Goal: Information Seeking & Learning: Learn about a topic

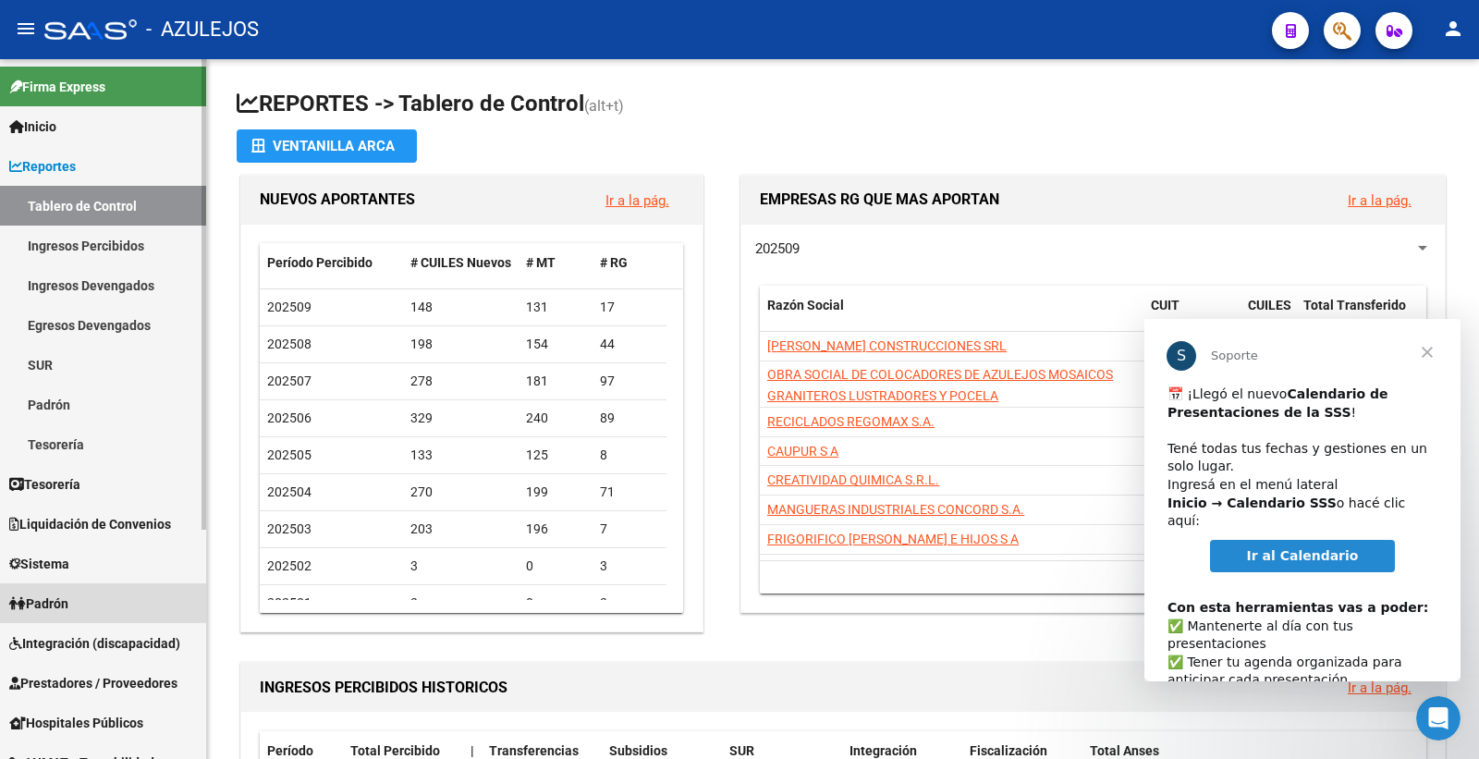
click at [79, 599] on link "Padrón" at bounding box center [103, 603] width 206 height 40
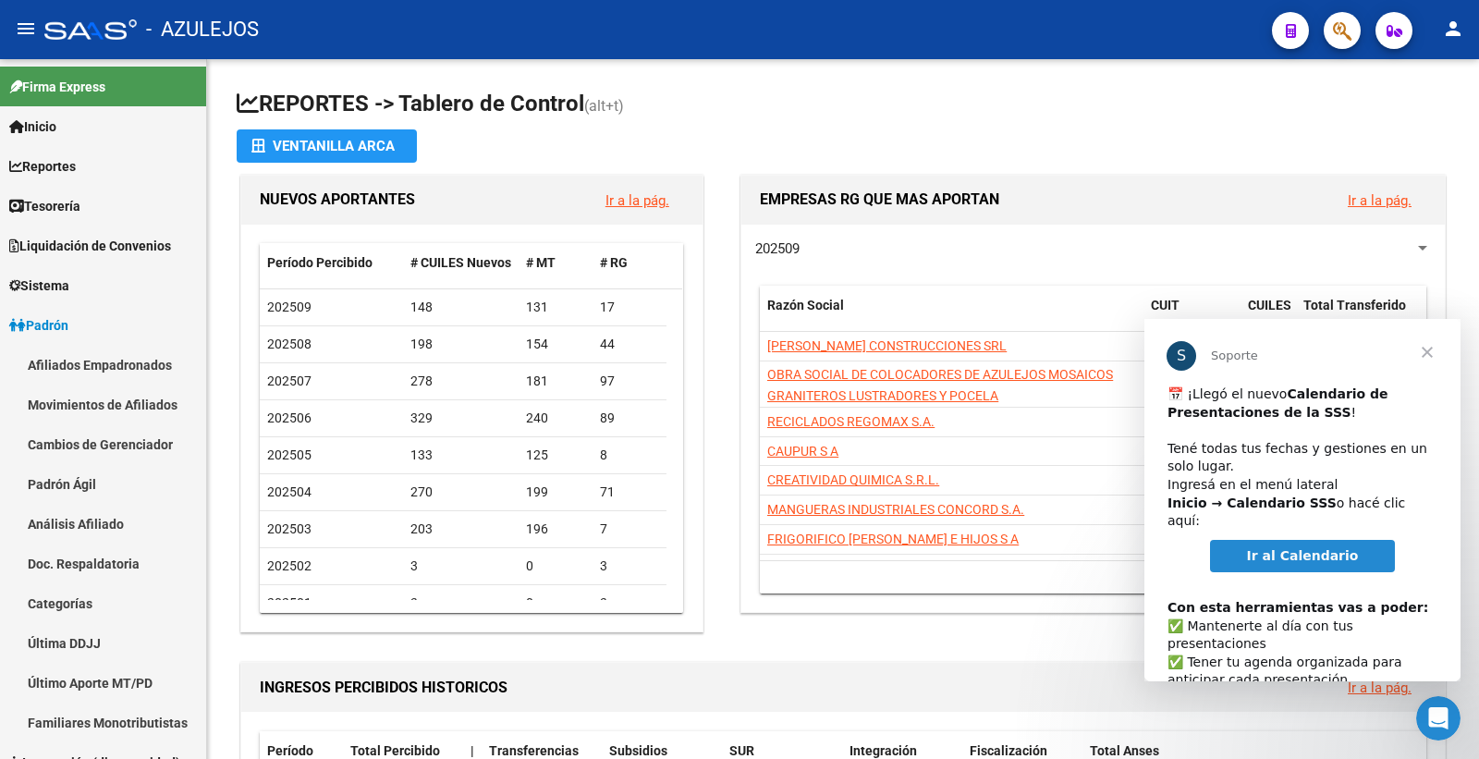
click at [1424, 354] on span "Cerrar" at bounding box center [1427, 352] width 67 height 67
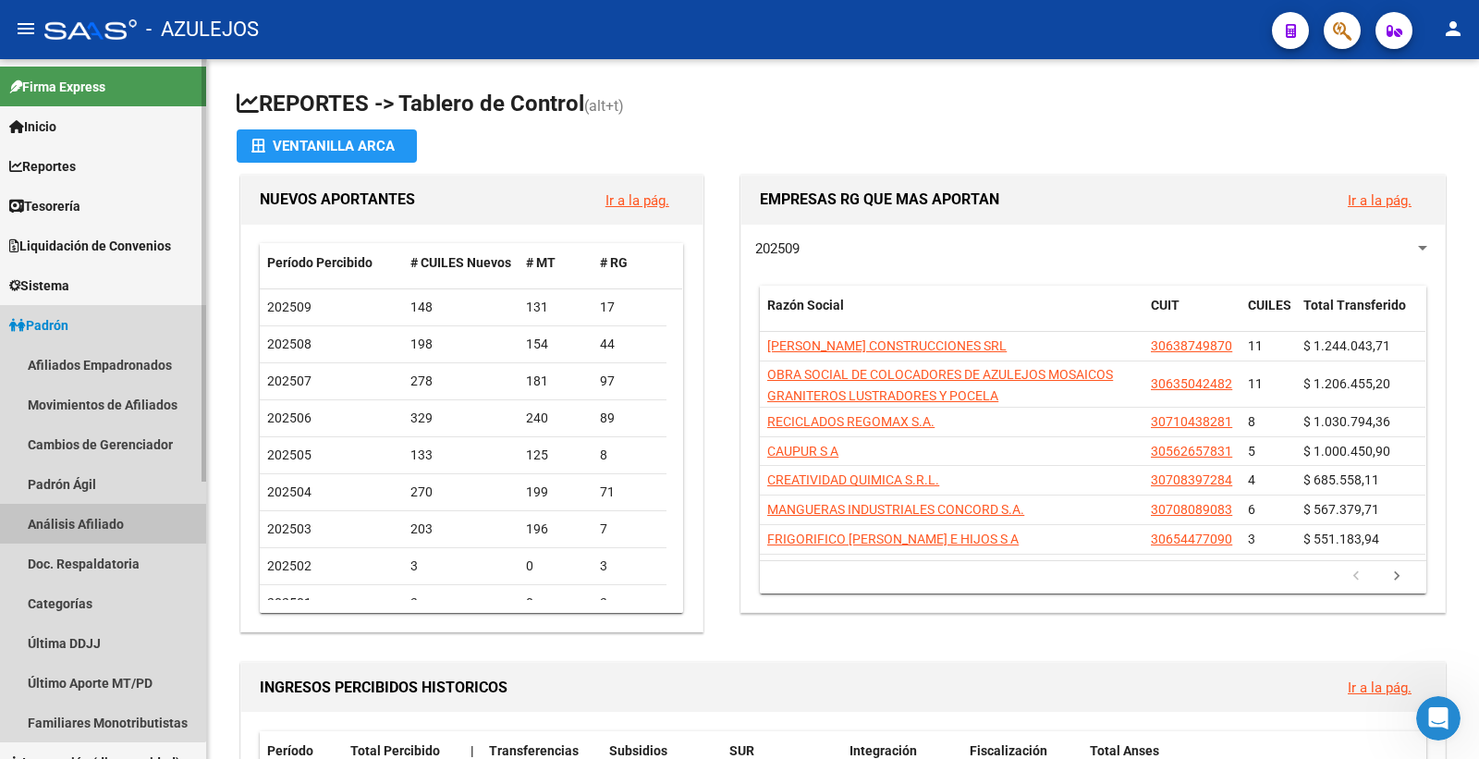
click at [94, 519] on link "Análisis Afiliado" at bounding box center [103, 524] width 206 height 40
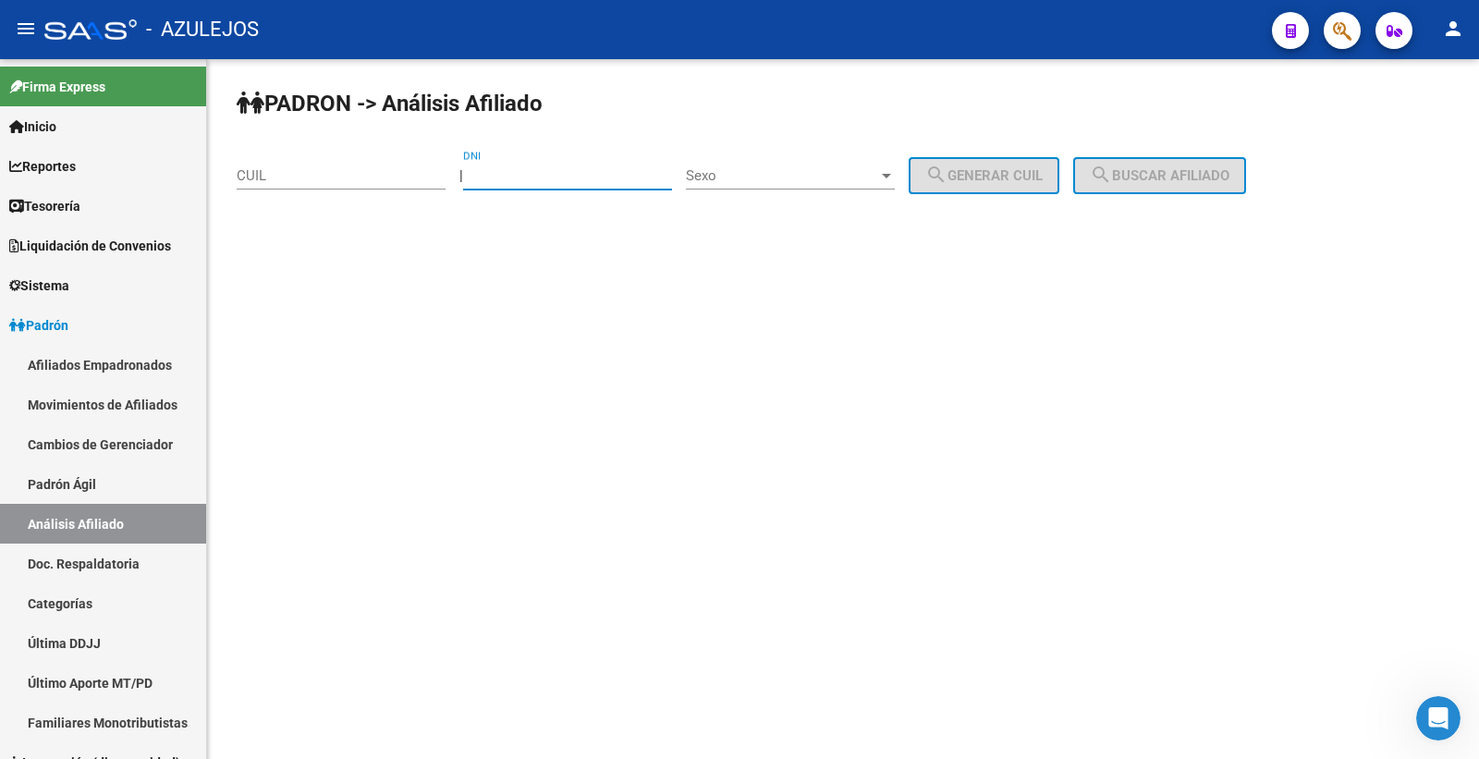
click at [544, 173] on input "DNI" at bounding box center [567, 175] width 209 height 17
click at [336, 174] on input "CUIL" at bounding box center [341, 175] width 209 height 17
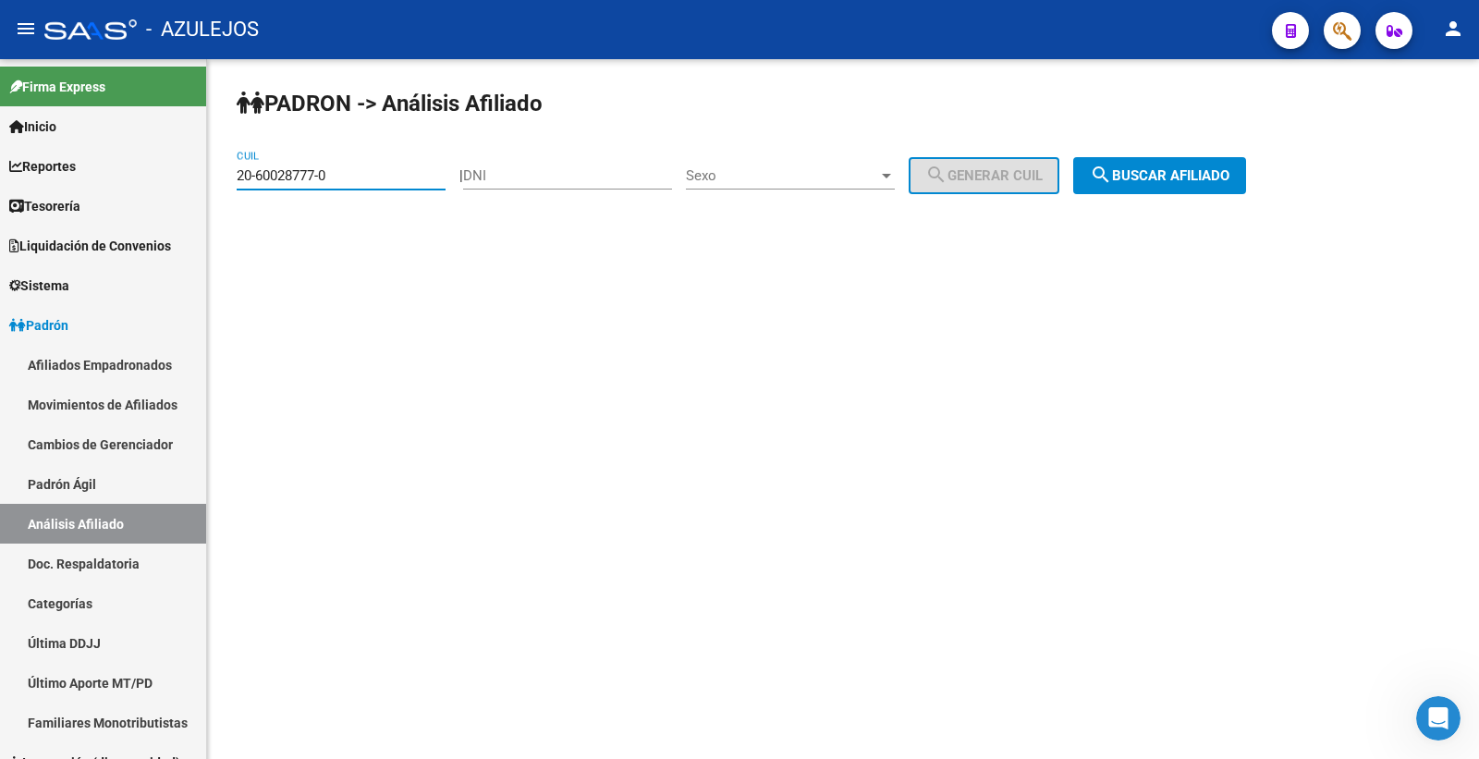
type input "20-60028777-0"
click at [1229, 180] on span "search Buscar afiliado" at bounding box center [1160, 175] width 140 height 17
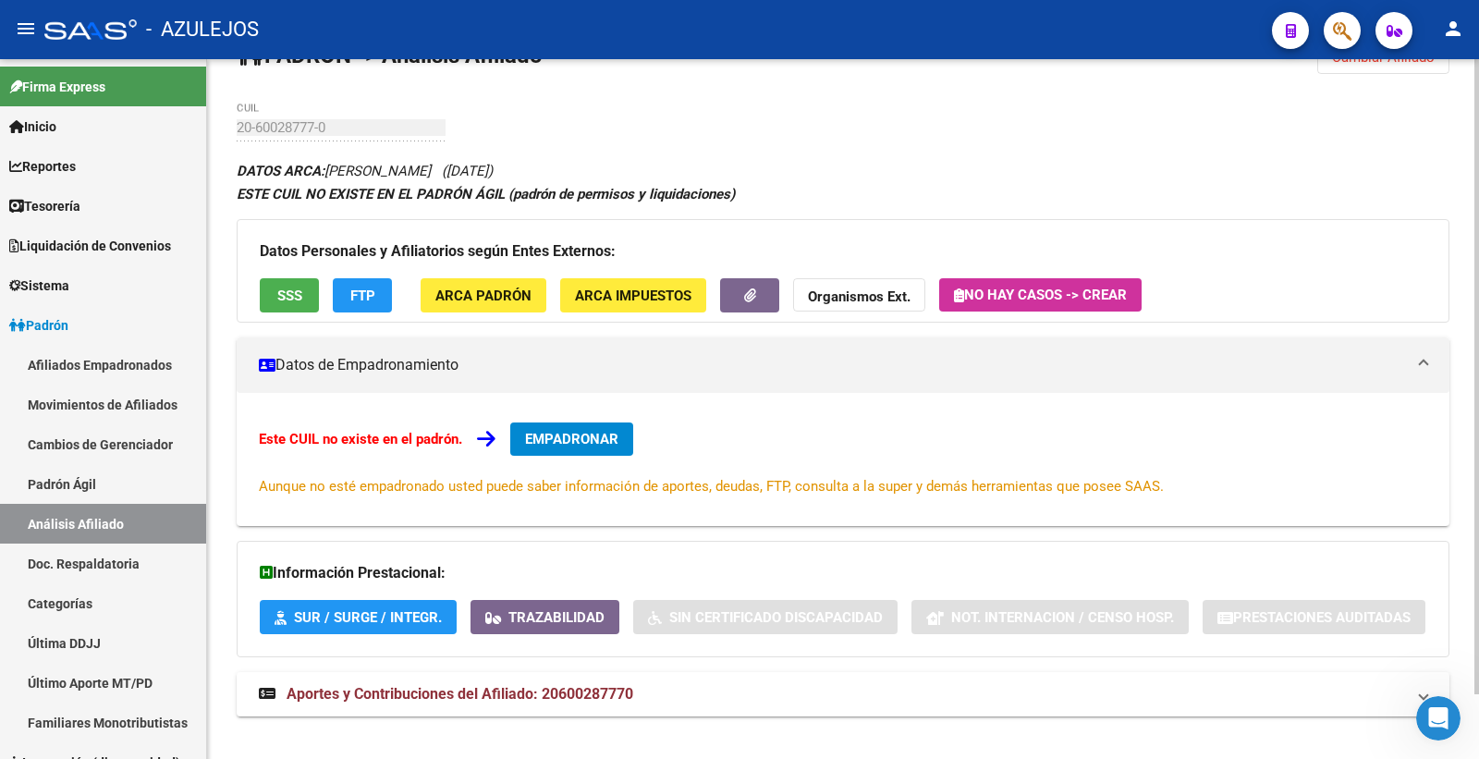
scroll to position [71, 0]
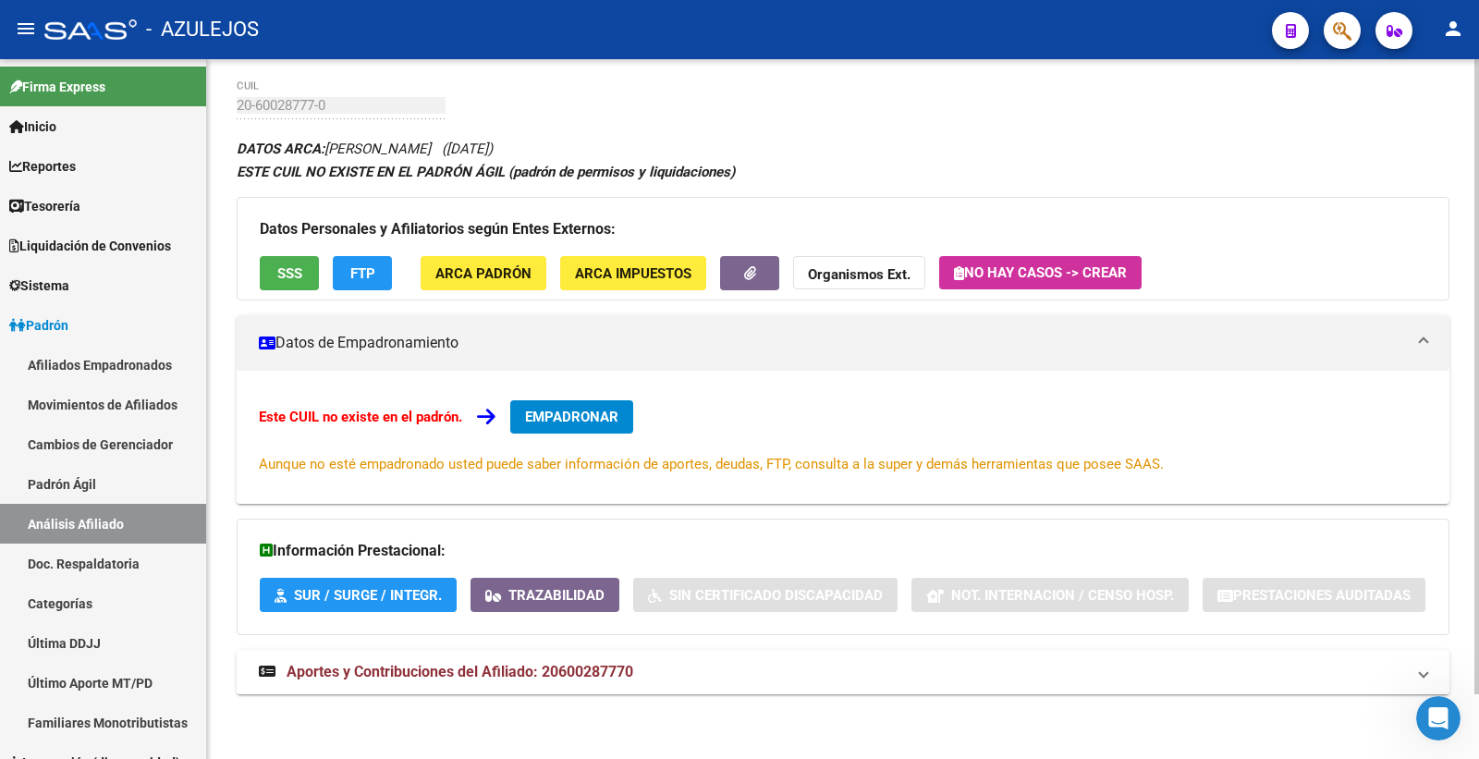
drag, startPoint x: 651, startPoint y: 675, endPoint x: 672, endPoint y: 688, distance: 24.9
click at [650, 675] on mat-panel-title "Aportes y Contribuciones del Afiliado: 20600287770" at bounding box center [832, 672] width 1146 height 20
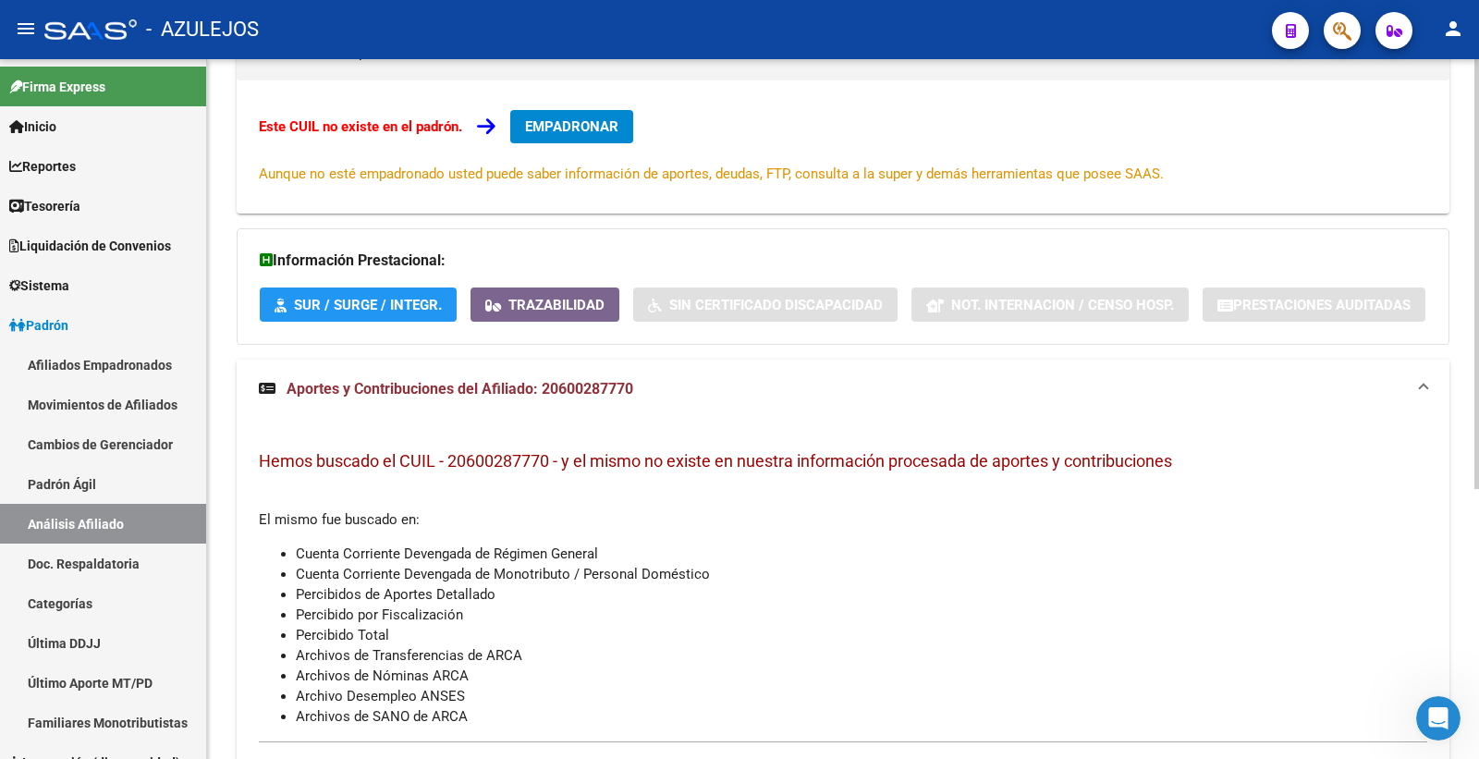
scroll to position [380, 0]
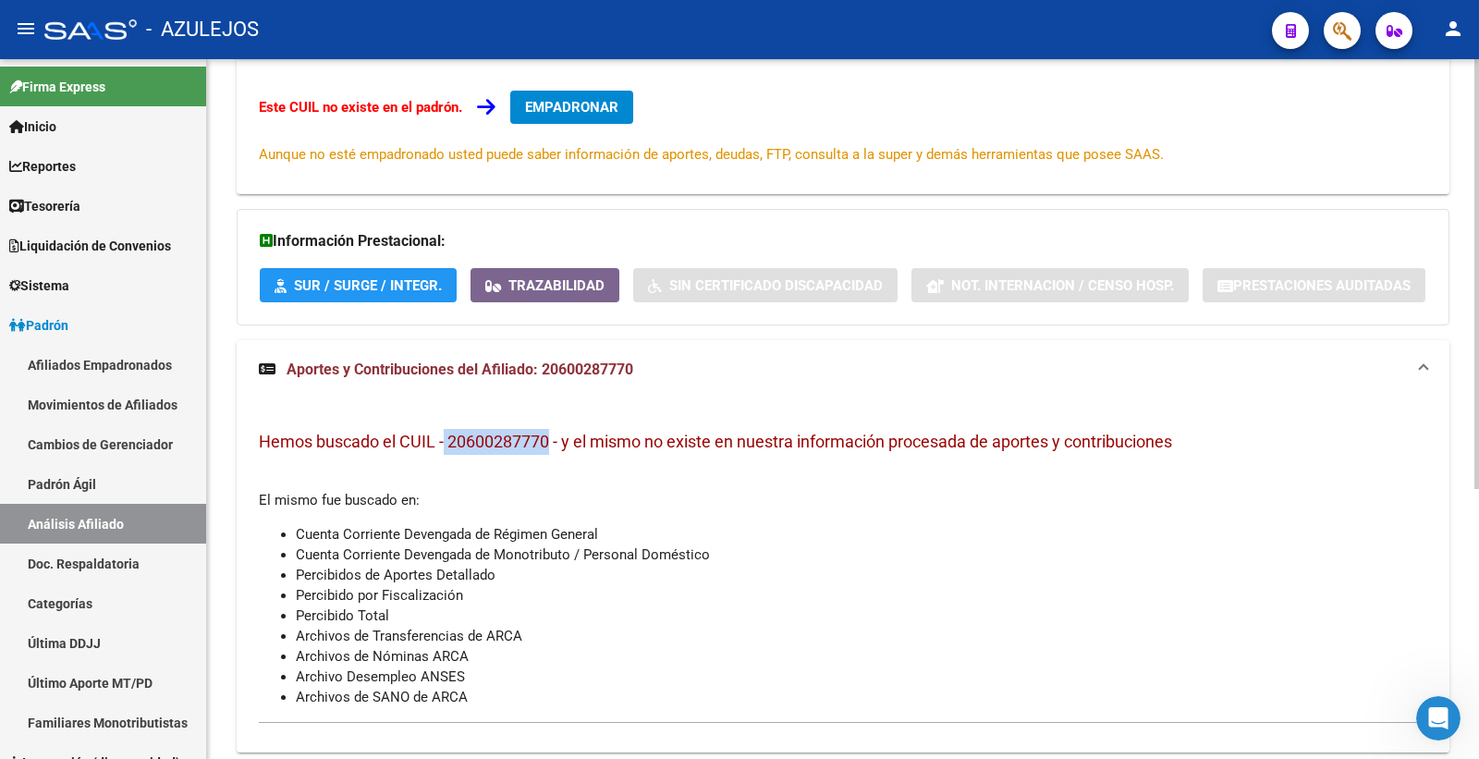
drag, startPoint x: 446, startPoint y: 441, endPoint x: 552, endPoint y: 440, distance: 105.4
click at [552, 440] on span "Hemos buscado el CUIL - 20600287770 - y el mismo no existe en nuestra informaci…" at bounding box center [715, 441] width 913 height 19
copy span "20600287770"
click at [945, 557] on li "Cuenta Corriente Devengada de Monotributo / Personal Doméstico" at bounding box center [861, 554] width 1131 height 20
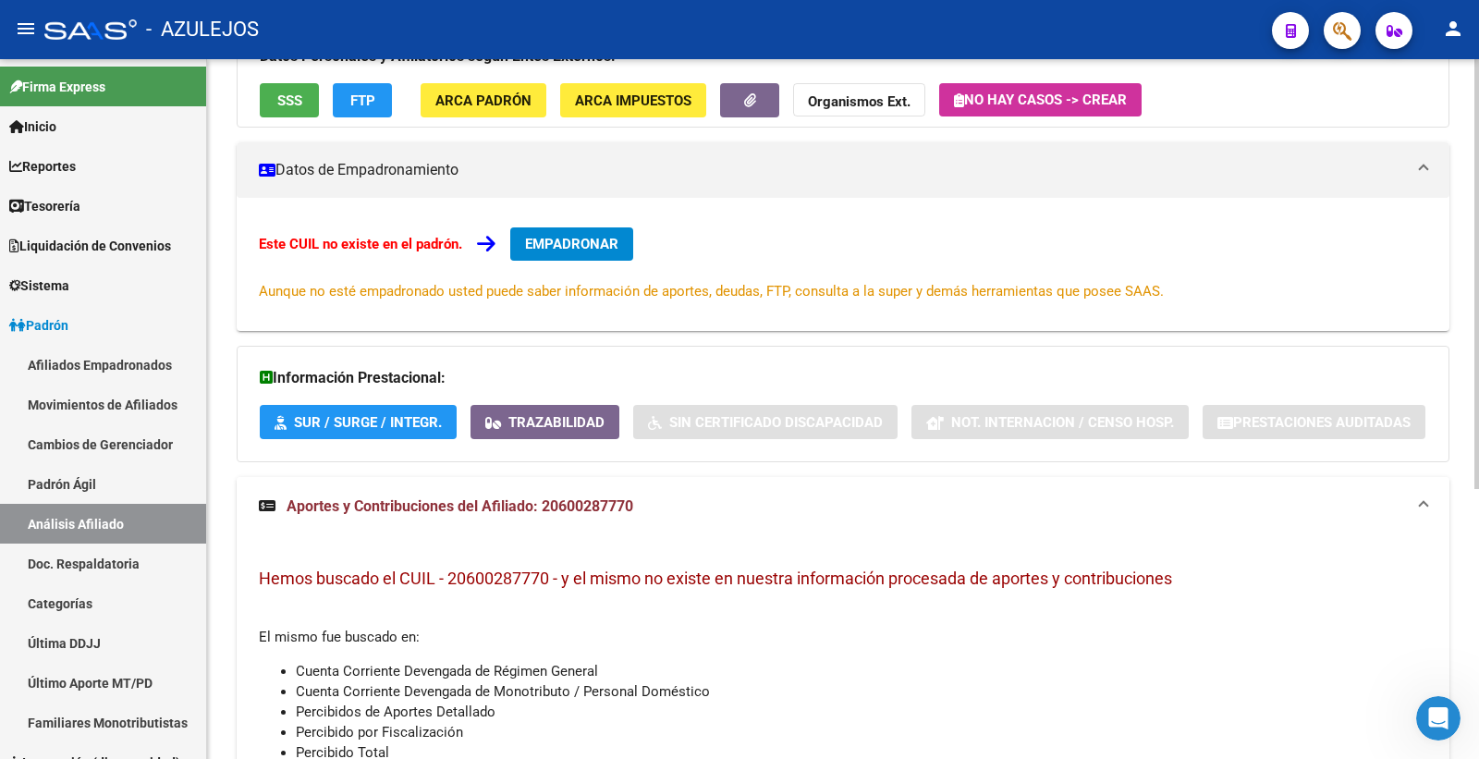
scroll to position [0, 0]
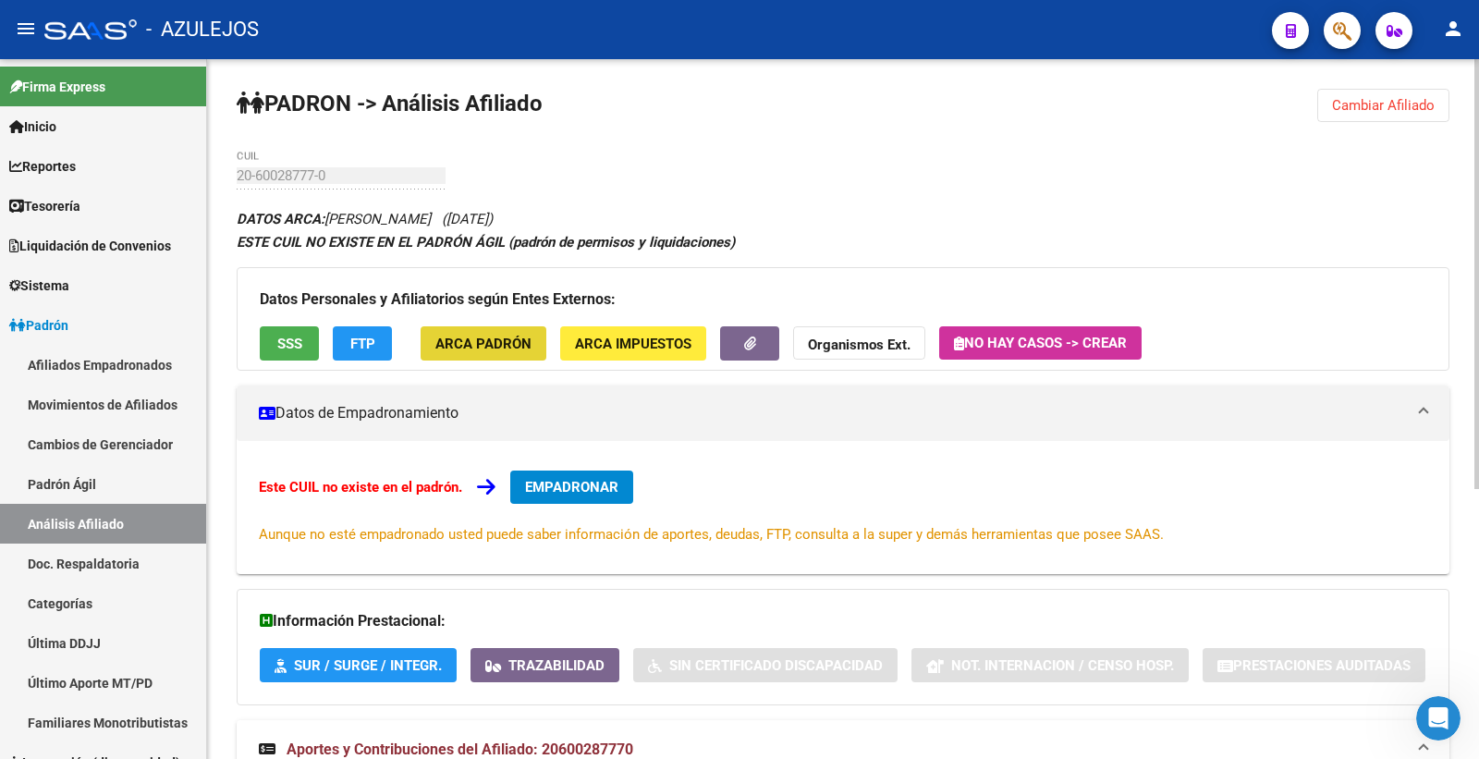
click at [495, 353] on button "ARCA Padrón" at bounding box center [484, 343] width 126 height 34
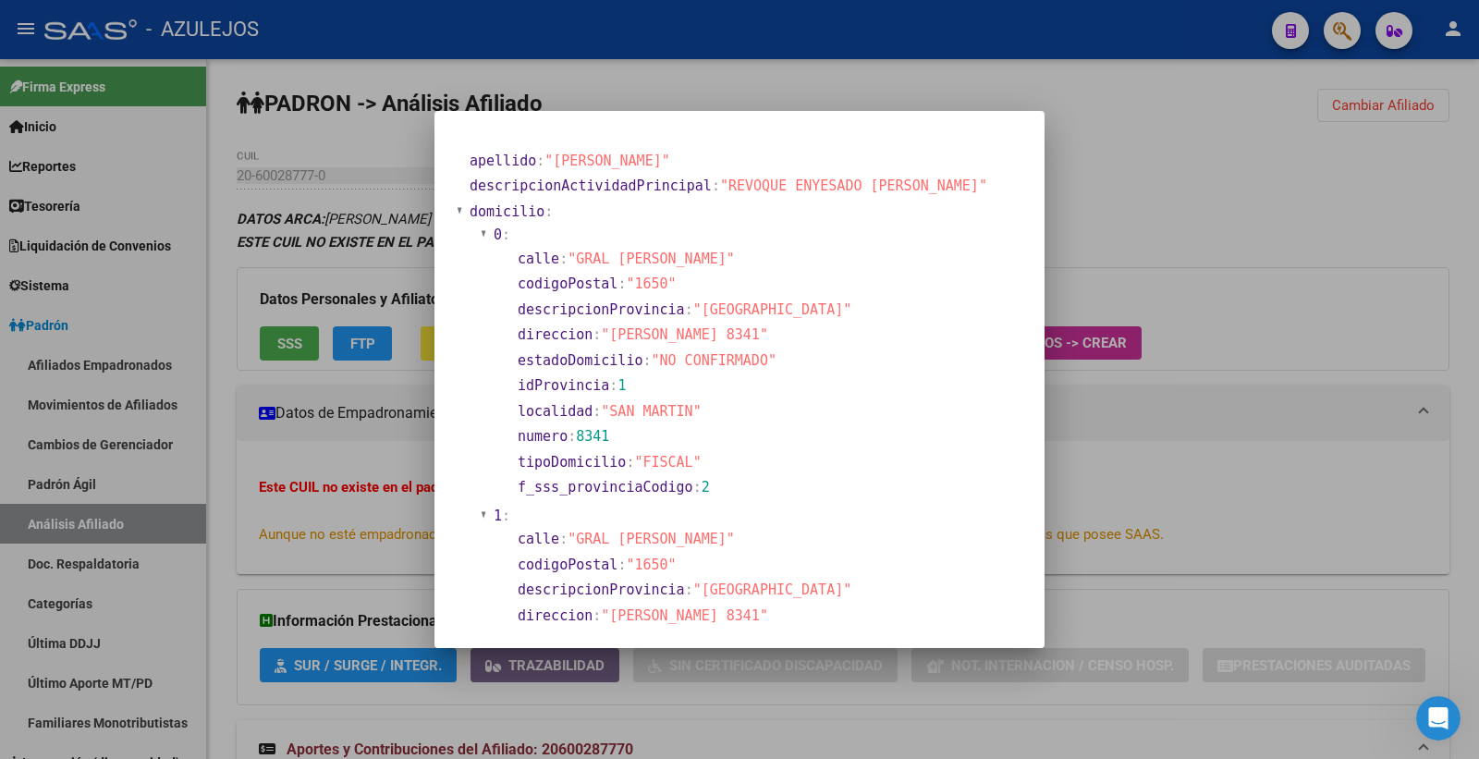
click at [1154, 112] on div at bounding box center [739, 379] width 1479 height 759
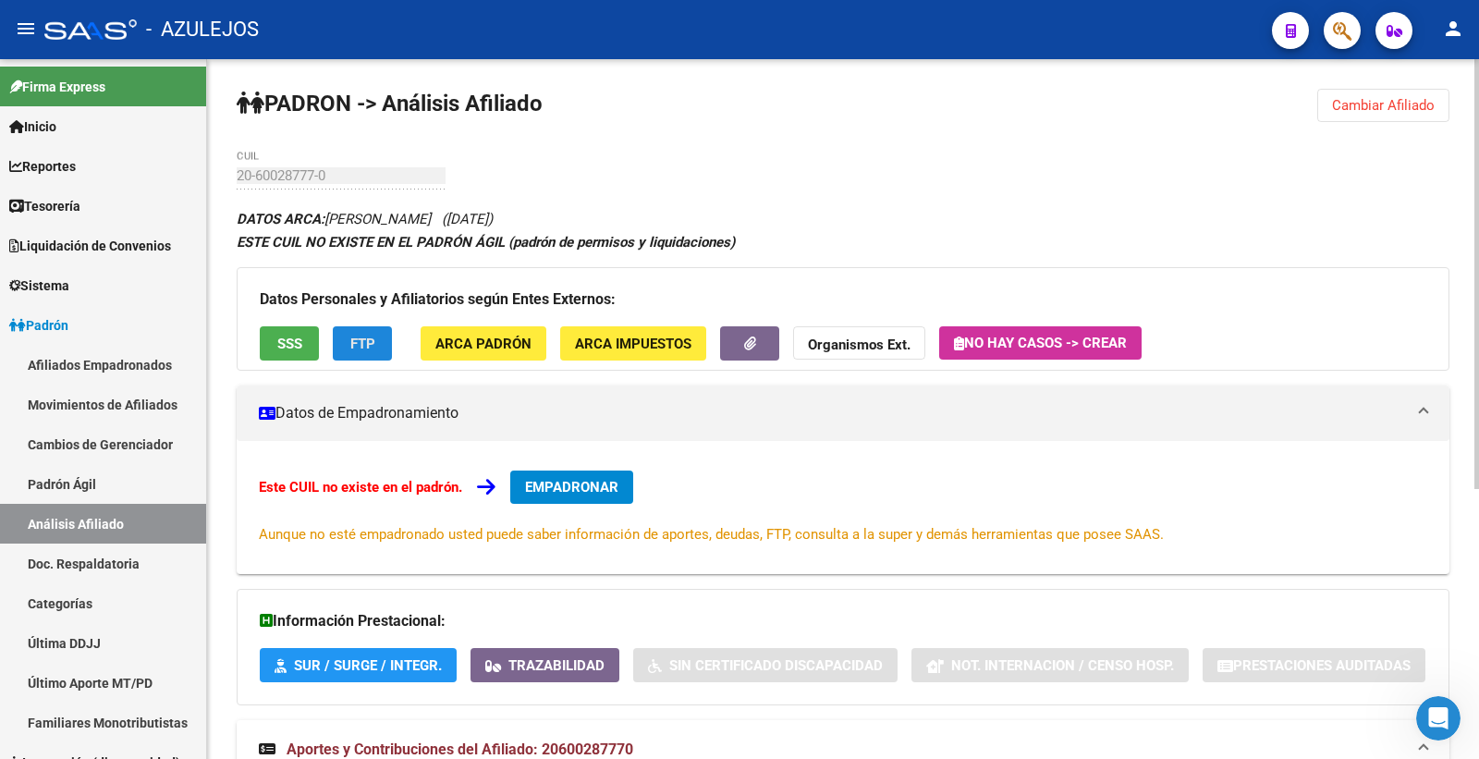
click at [372, 346] on span "FTP" at bounding box center [362, 344] width 25 height 17
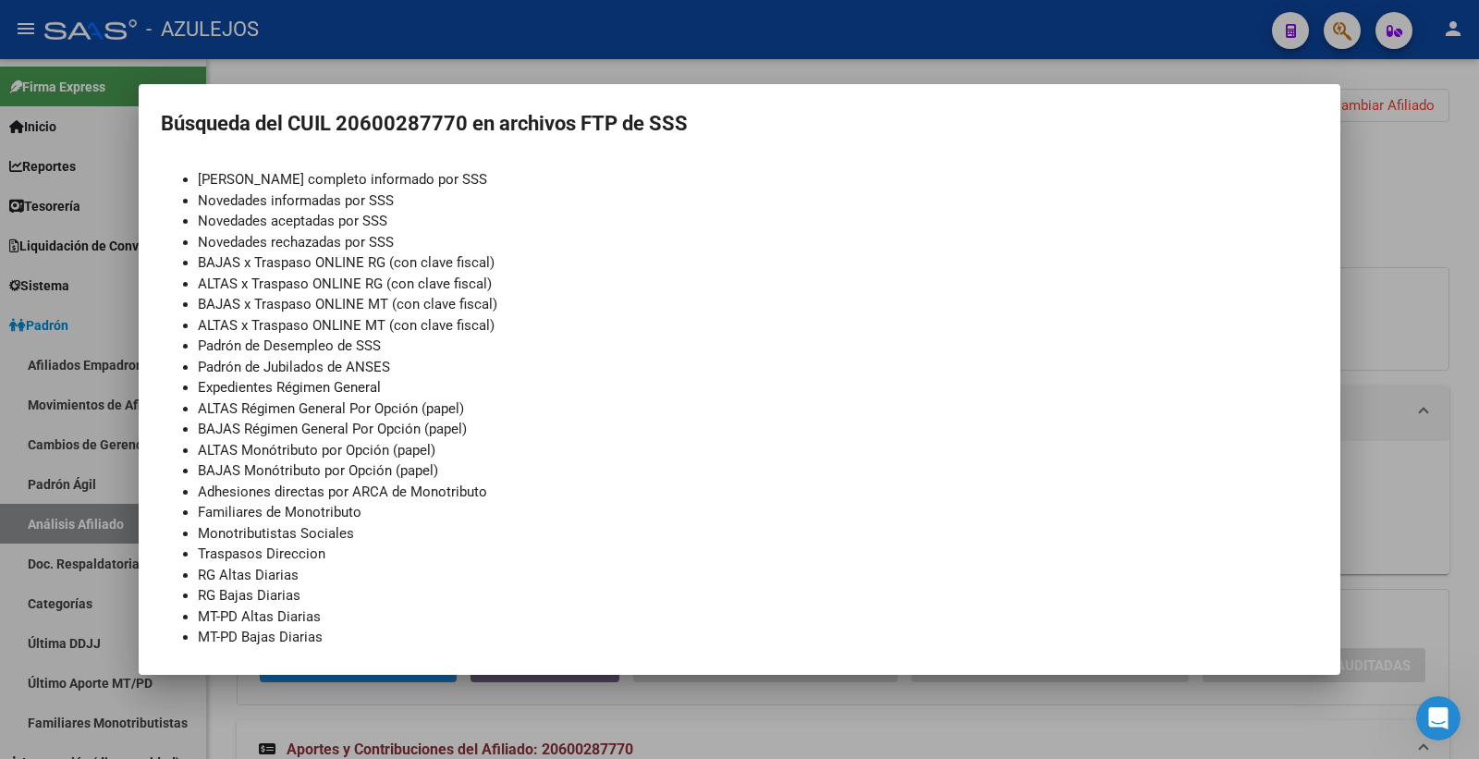
scroll to position [113, 0]
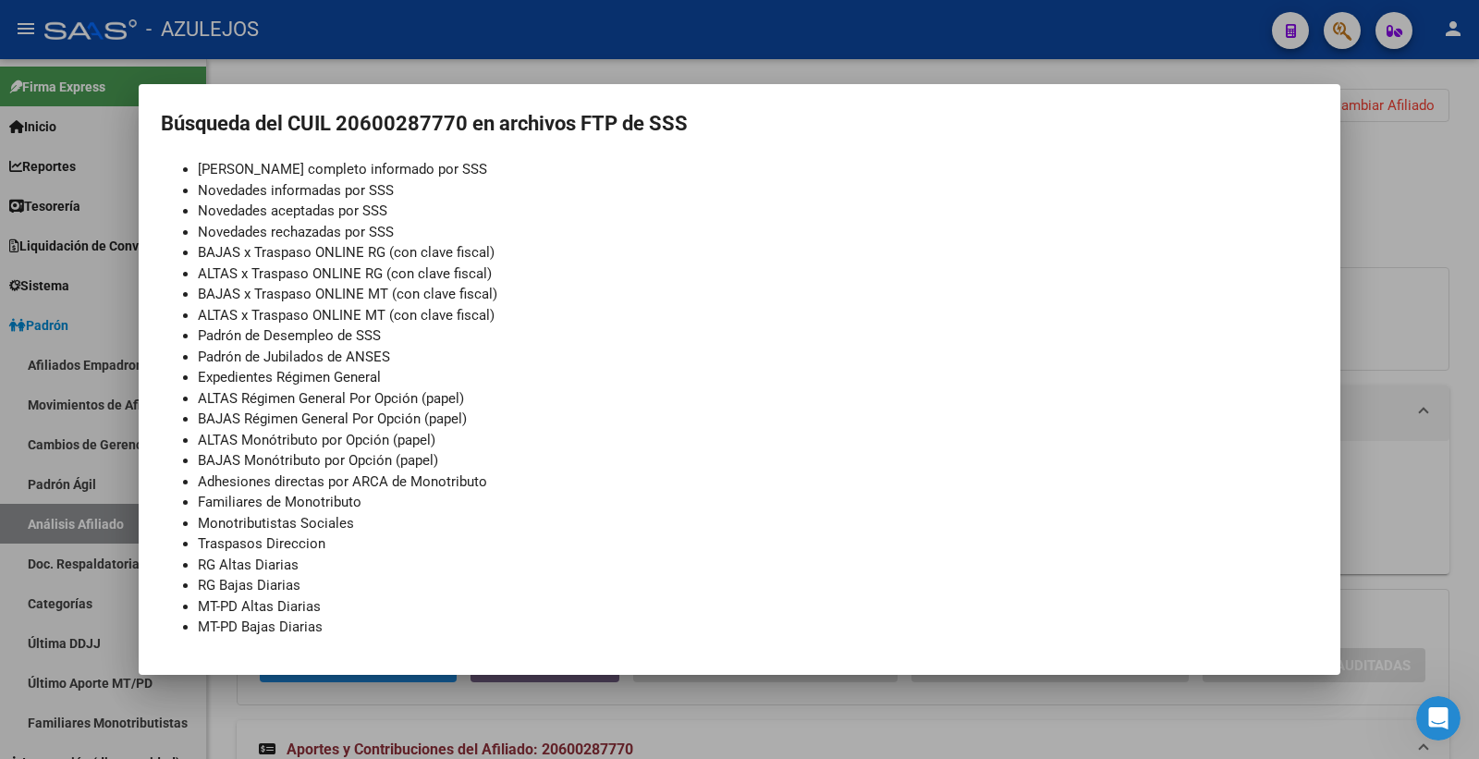
click at [889, 74] on div at bounding box center [739, 379] width 1479 height 759
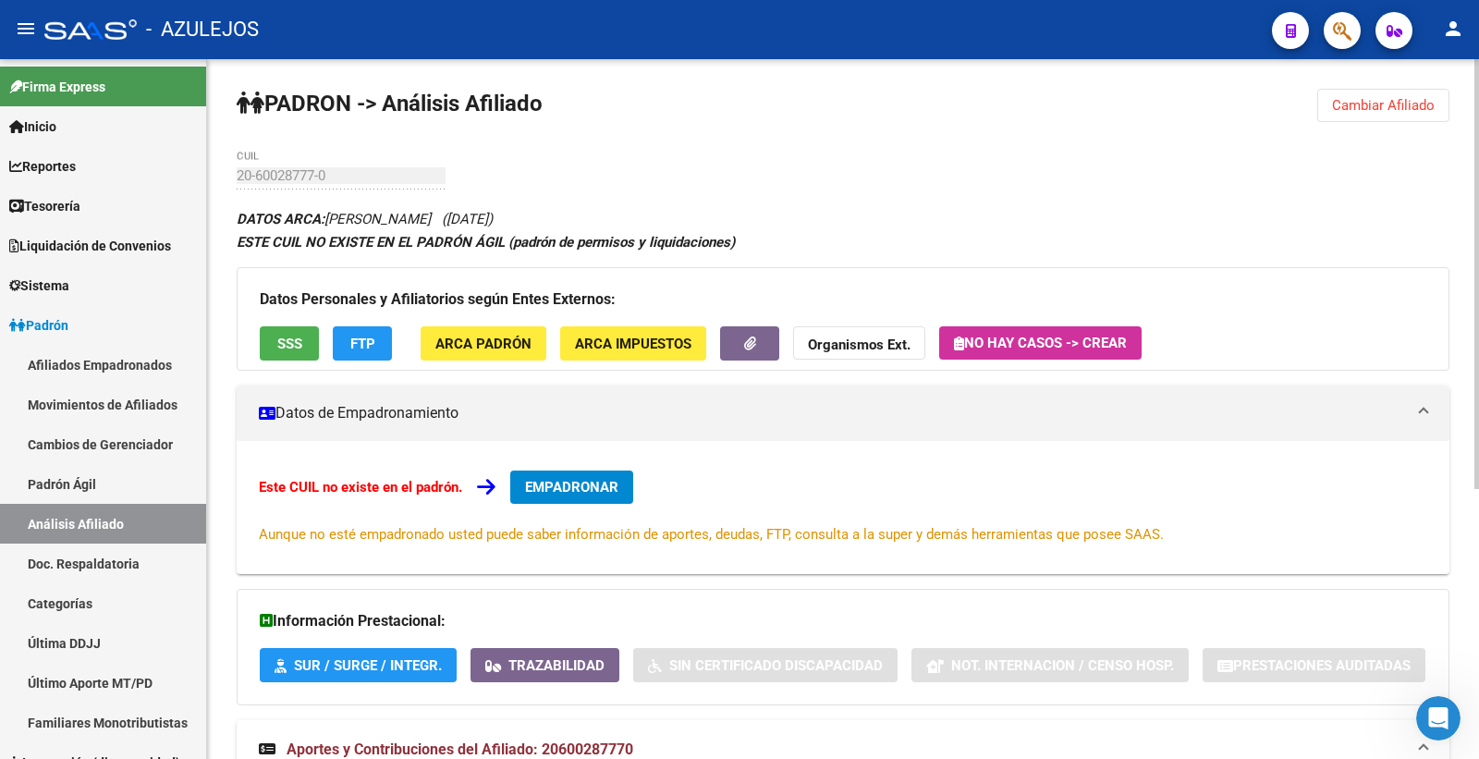
click at [641, 343] on span "ARCA Impuestos" at bounding box center [633, 344] width 116 height 17
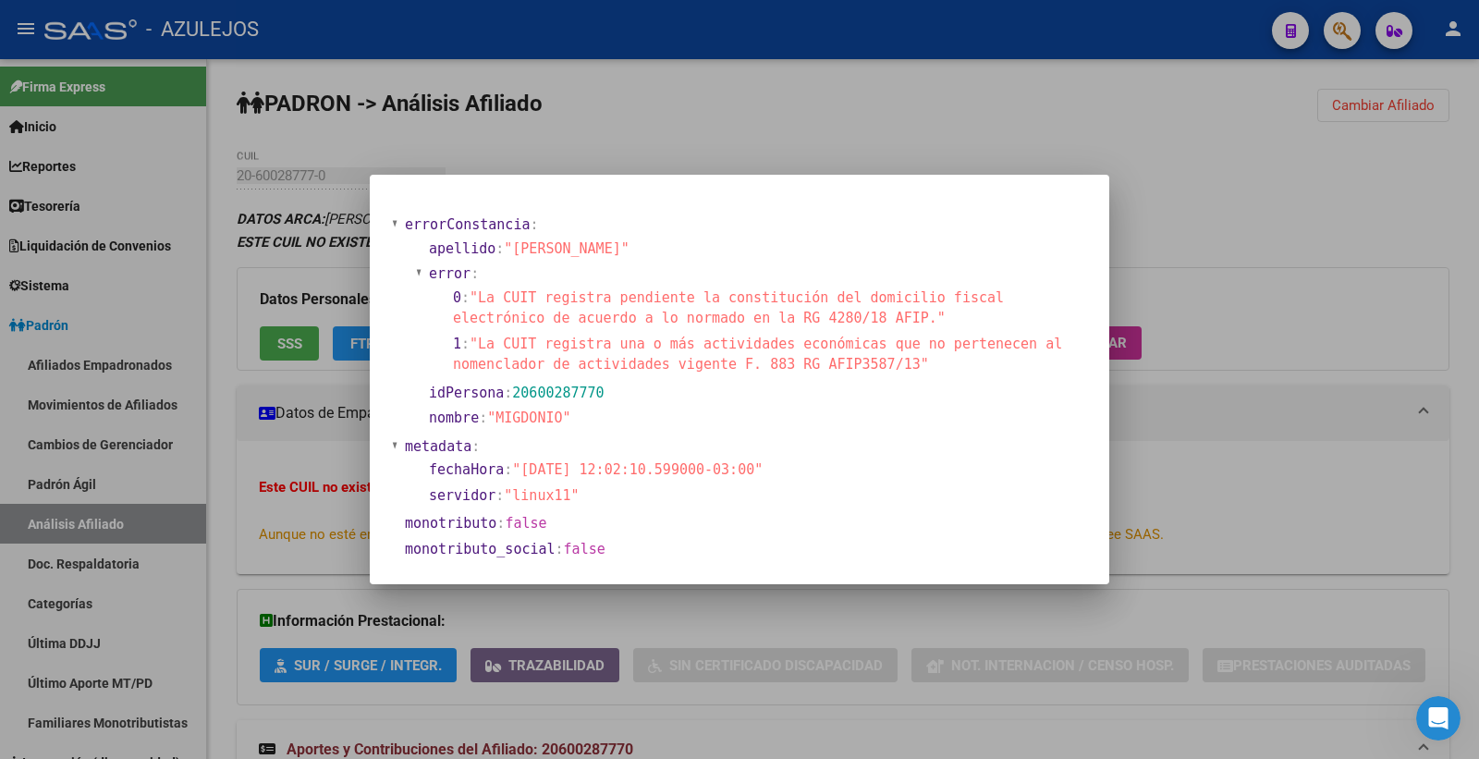
click at [740, 105] on div at bounding box center [739, 379] width 1479 height 759
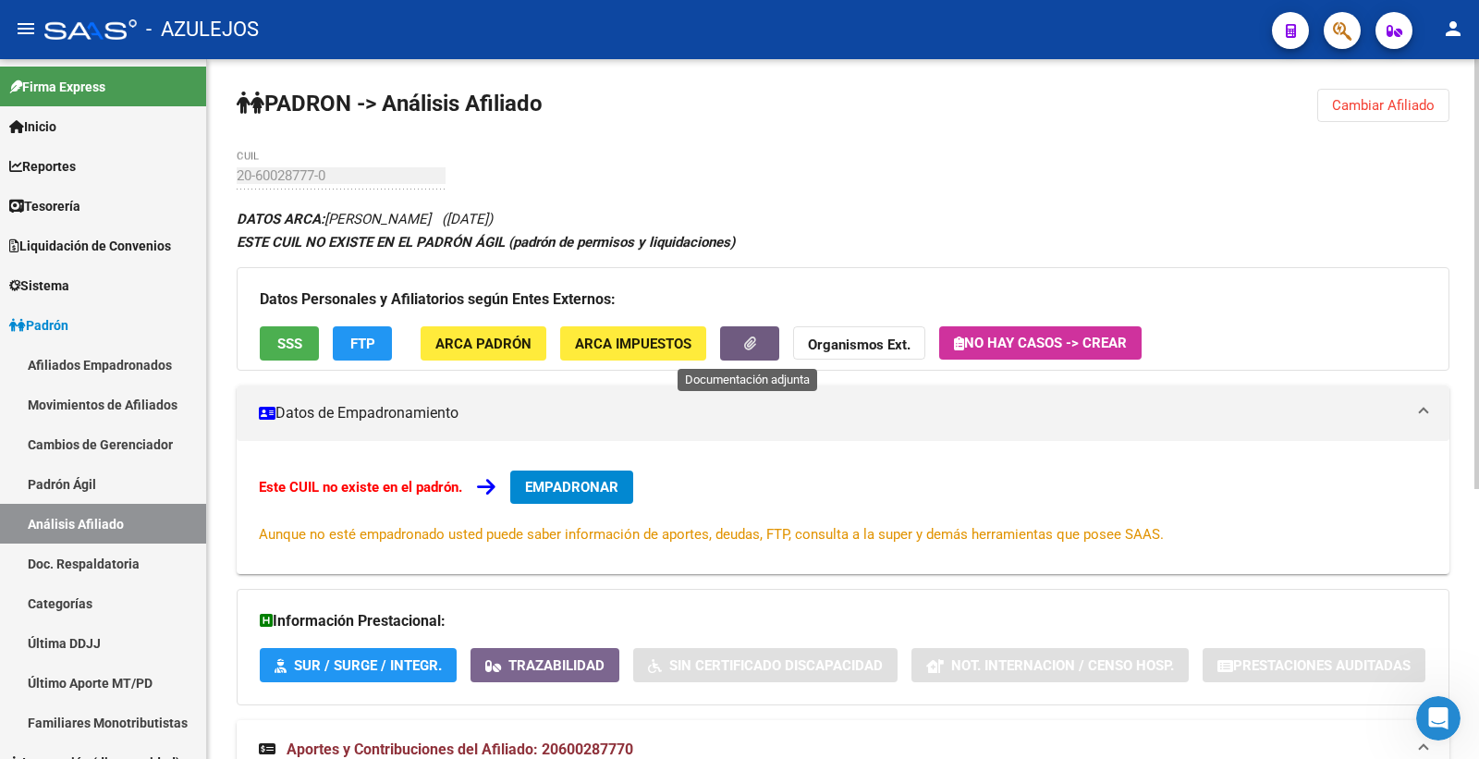
click at [740, 336] on button "button" at bounding box center [749, 343] width 59 height 34
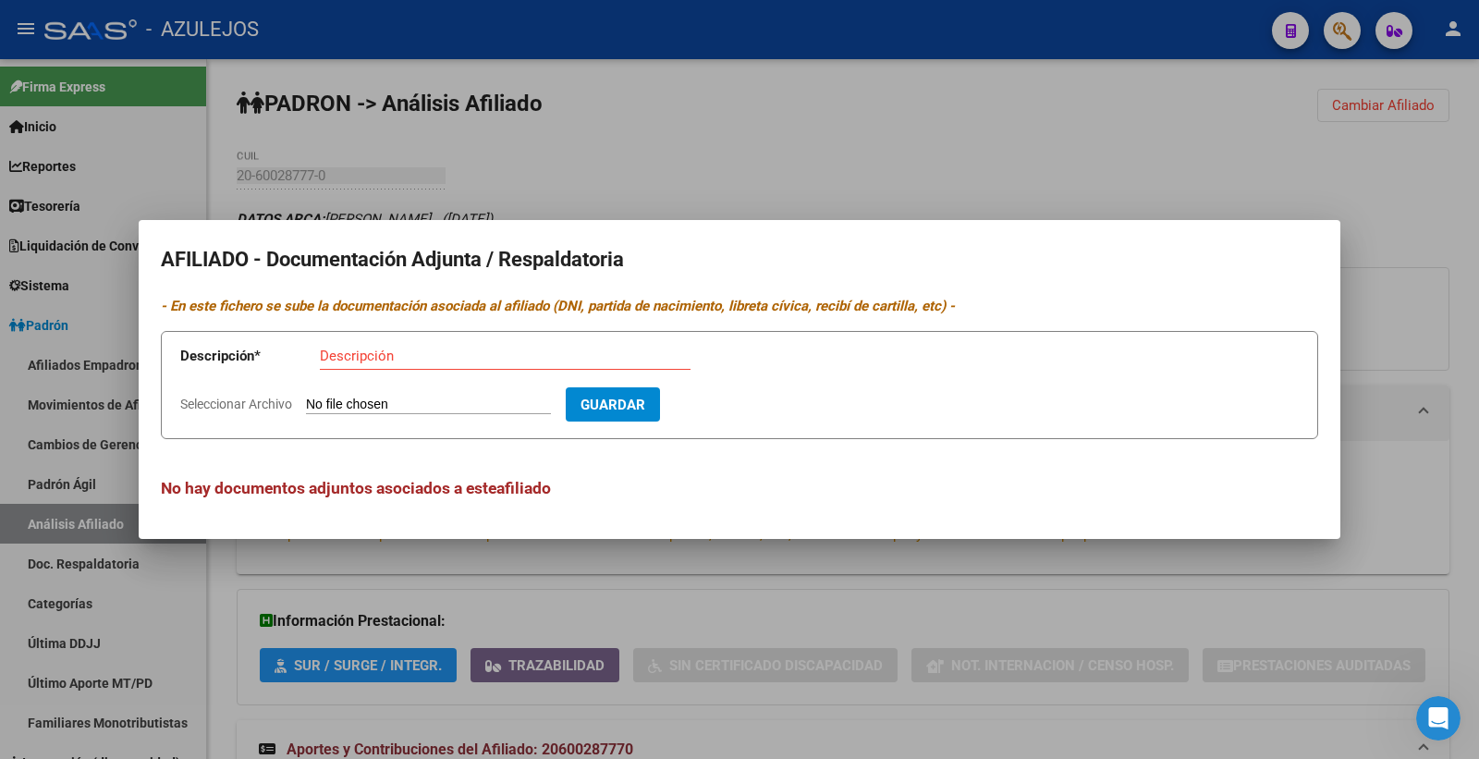
click at [816, 176] on div at bounding box center [739, 379] width 1479 height 759
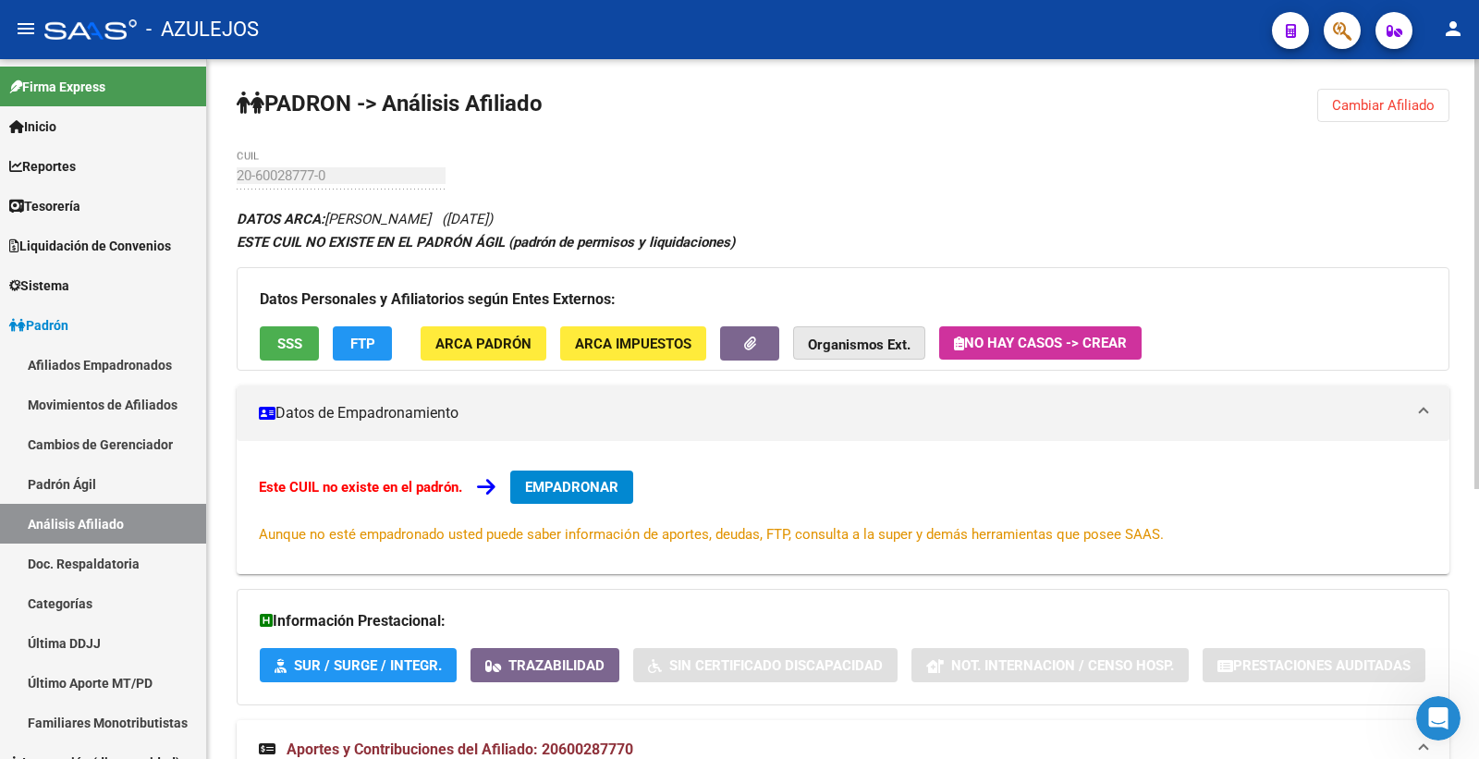
click at [888, 348] on strong "Organismos Ext." at bounding box center [859, 344] width 103 height 17
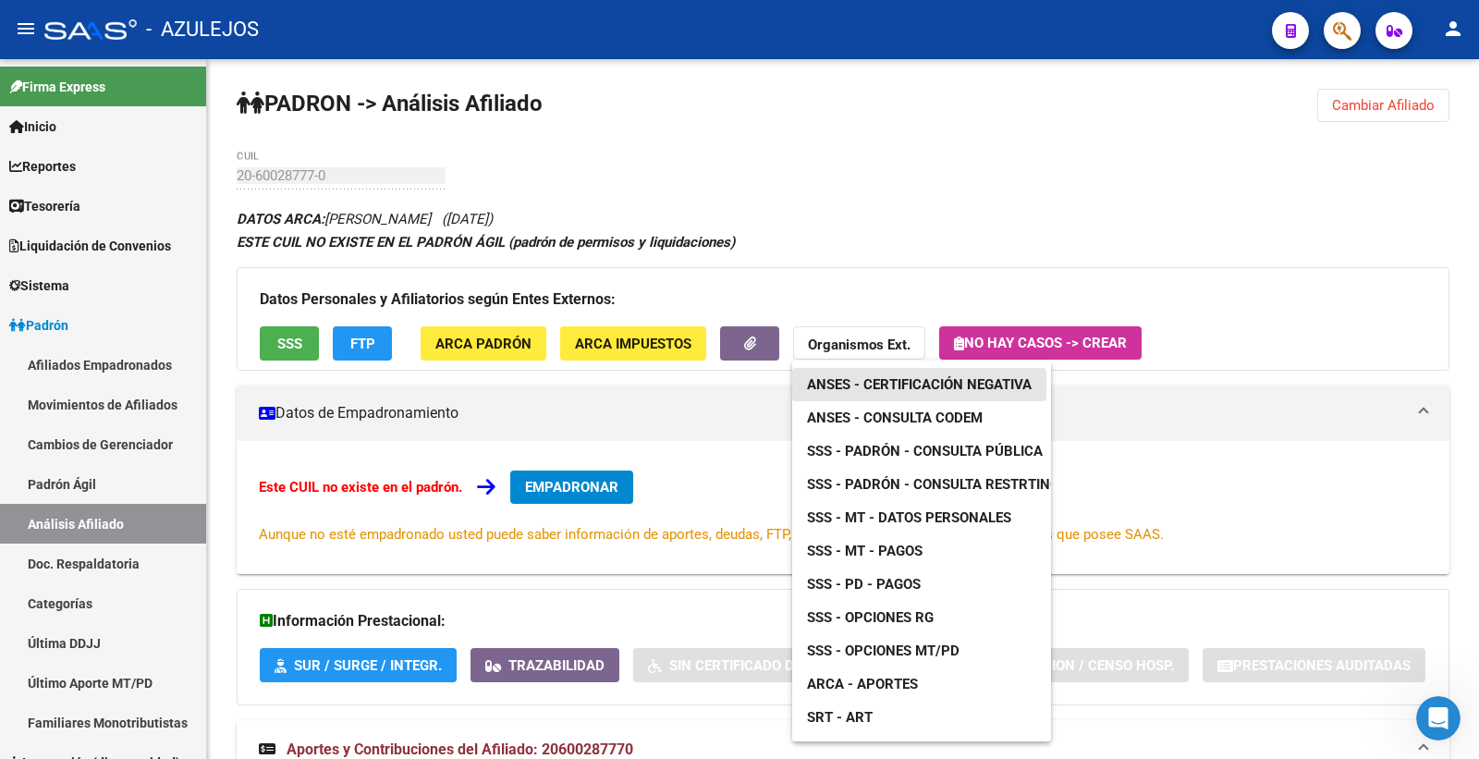
click at [955, 385] on span "ANSES - Certificación Negativa" at bounding box center [919, 384] width 225 height 17
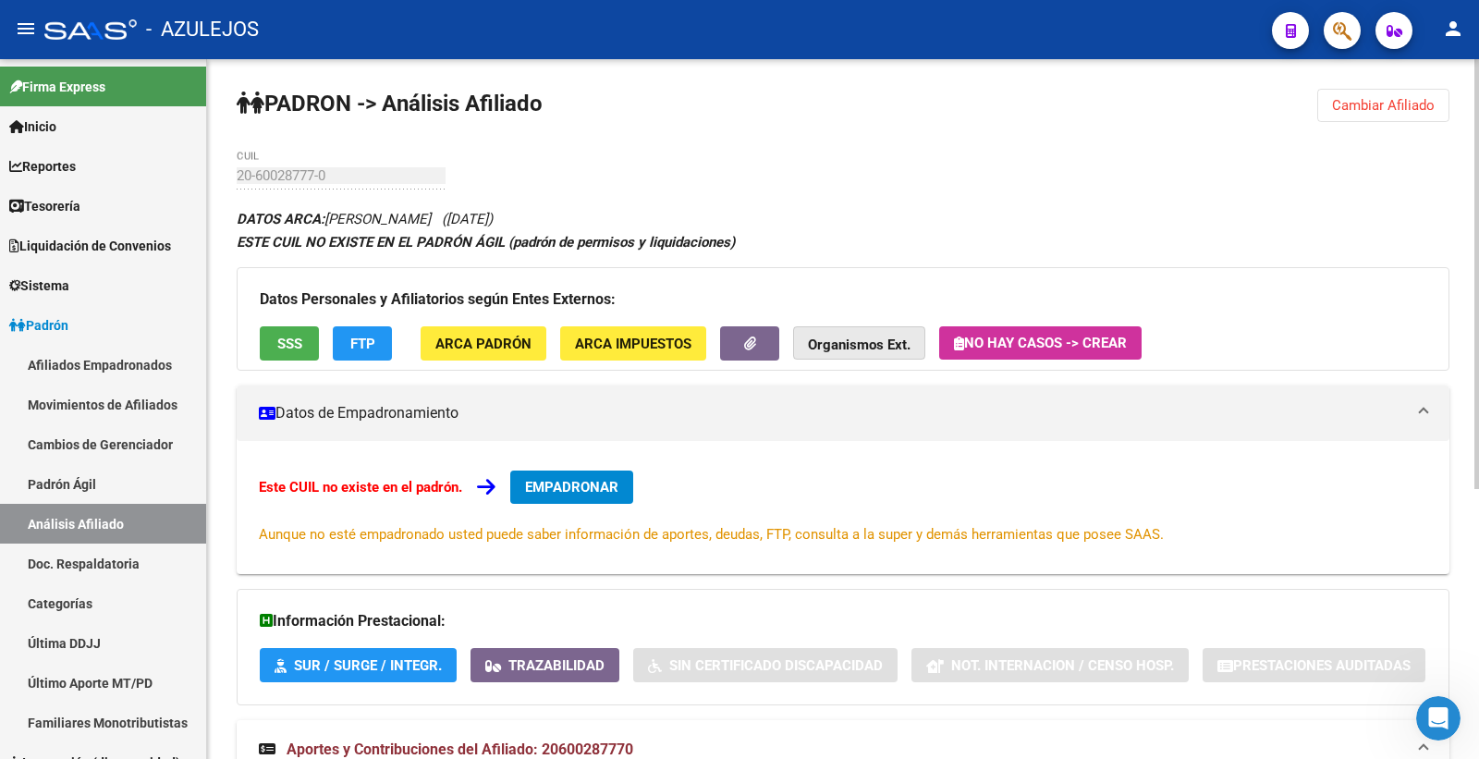
click at [890, 344] on strong "Organismos Ext." at bounding box center [859, 344] width 103 height 17
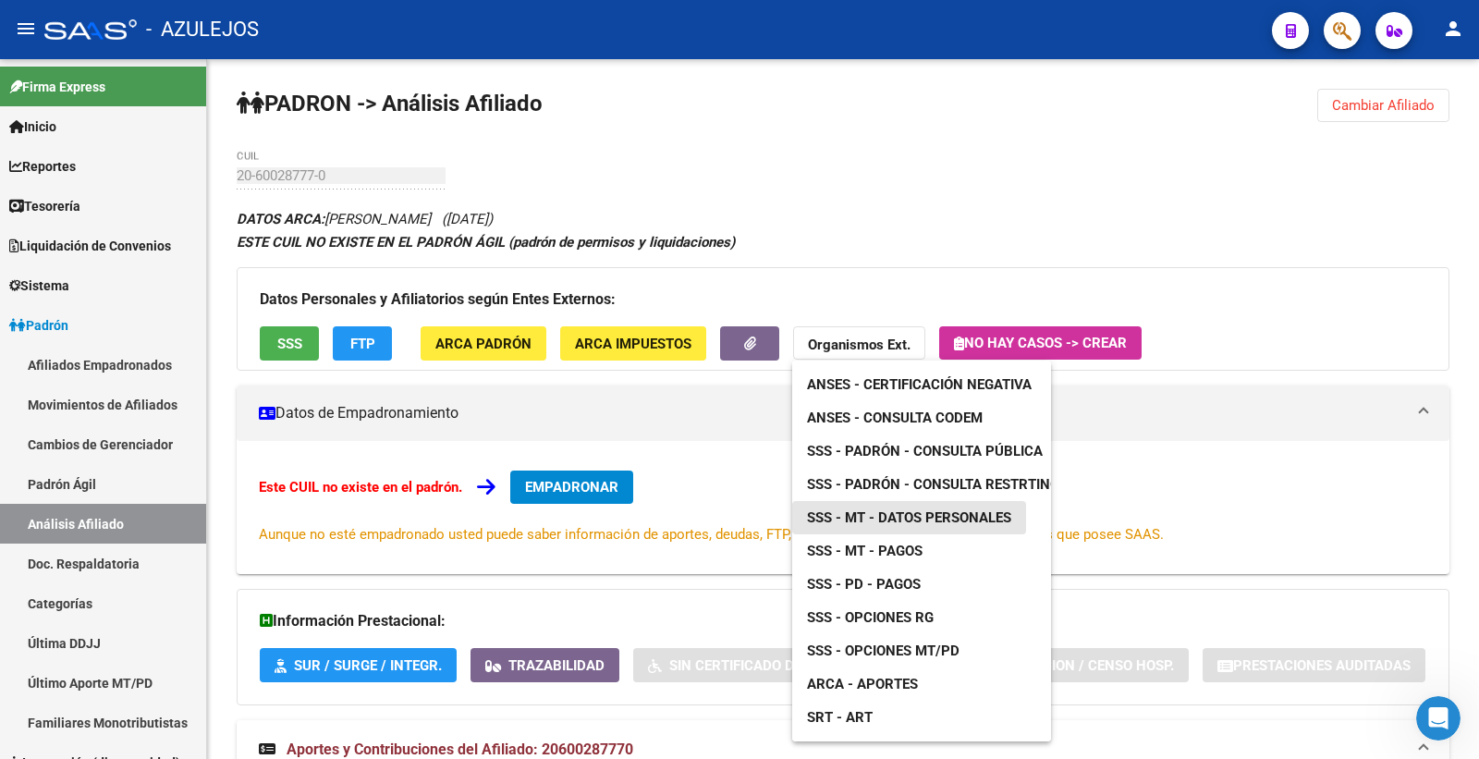
click at [927, 519] on span "SSS - MT - Datos Personales" at bounding box center [909, 517] width 204 height 17
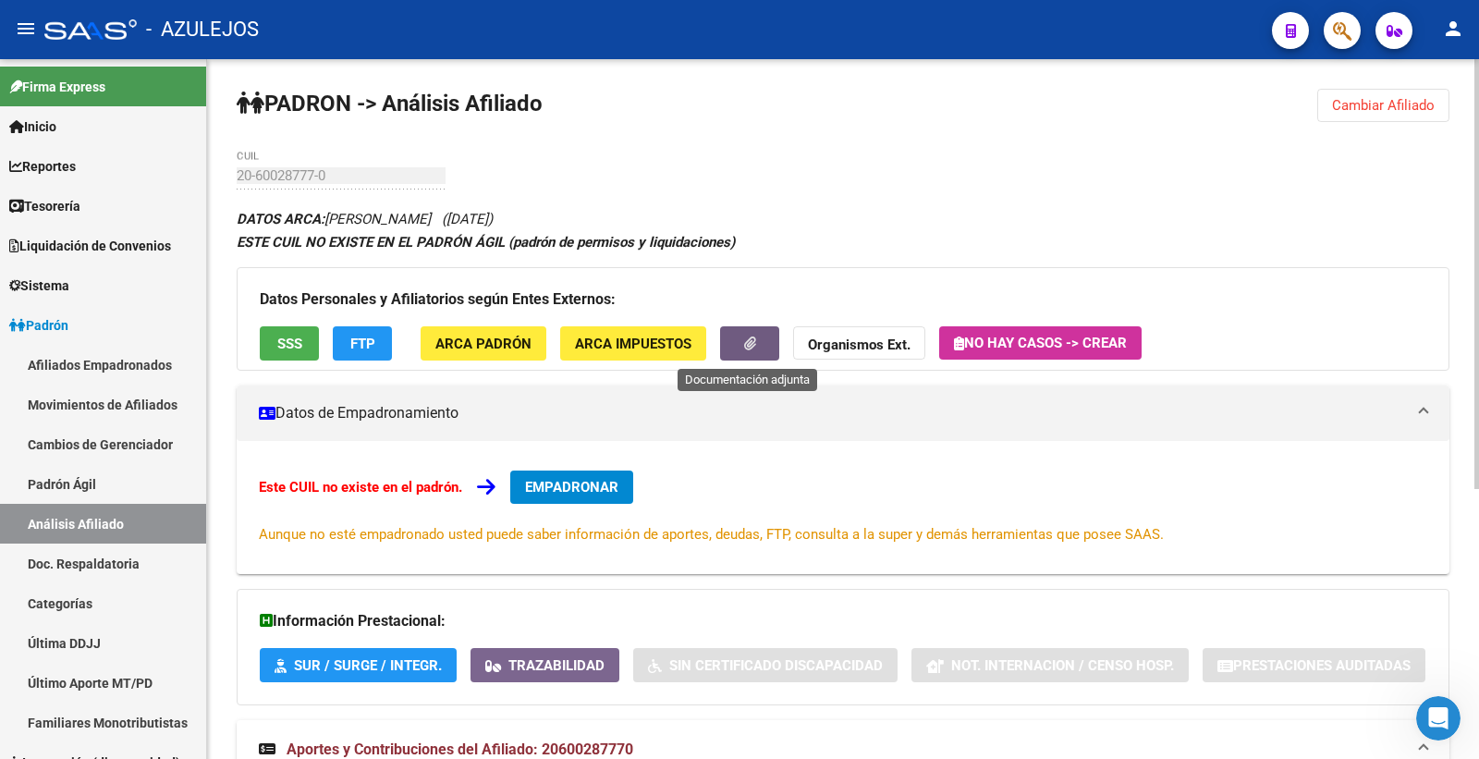
click at [754, 339] on icon "button" at bounding box center [750, 343] width 12 height 14
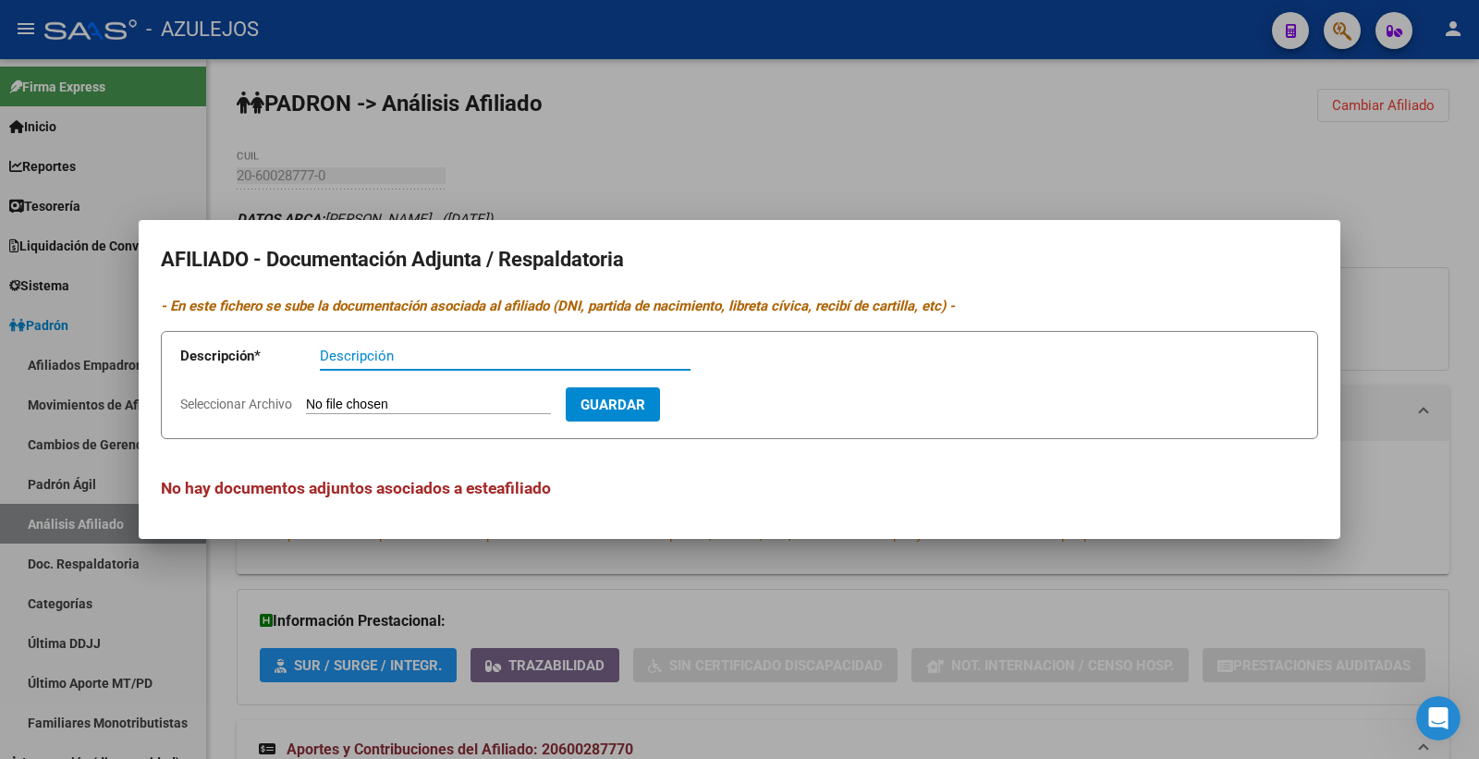
click at [898, 157] on div at bounding box center [739, 379] width 1479 height 759
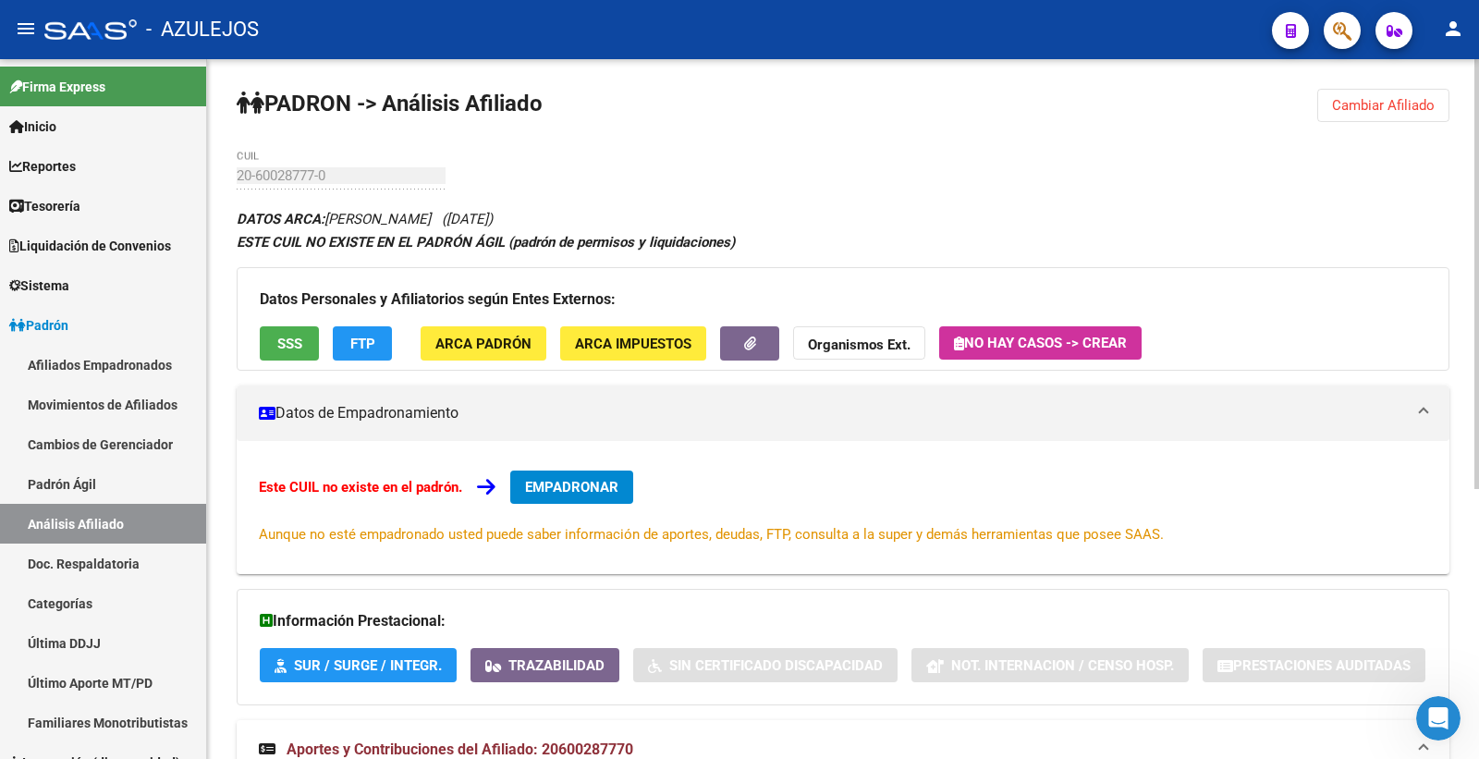
click at [292, 344] on span "SSS" at bounding box center [289, 344] width 25 height 17
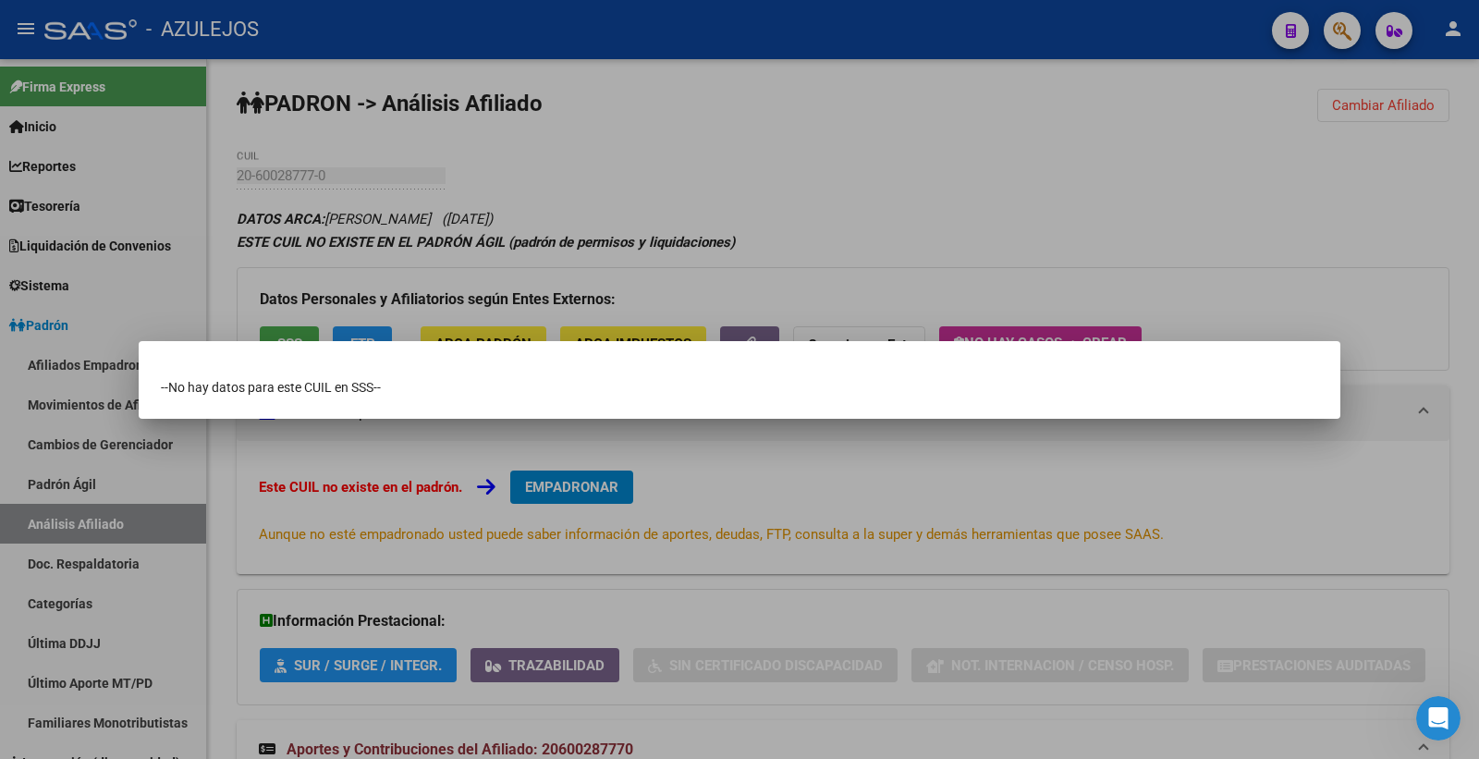
click at [781, 146] on div at bounding box center [739, 379] width 1479 height 759
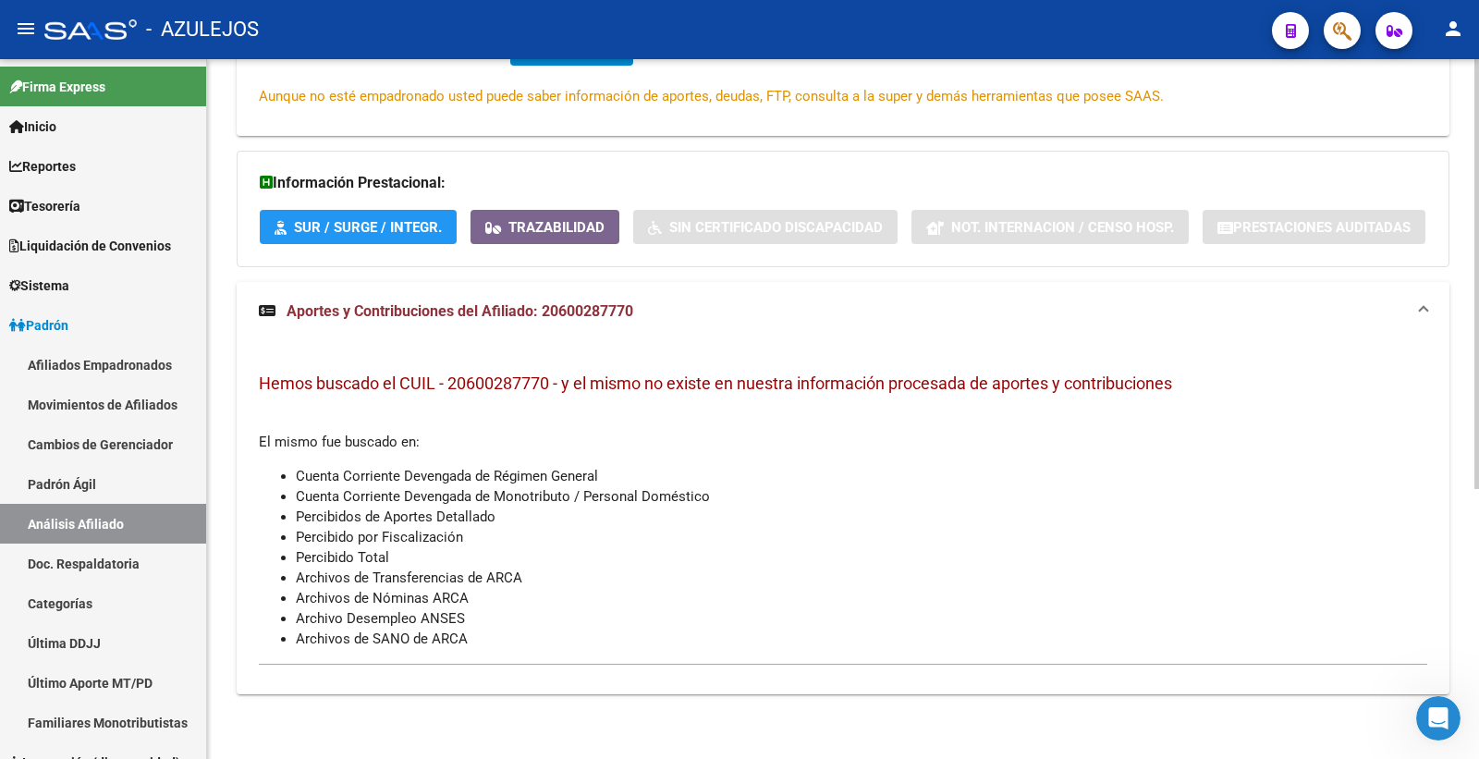
scroll to position [0, 0]
